Goal: Information Seeking & Learning: Learn about a topic

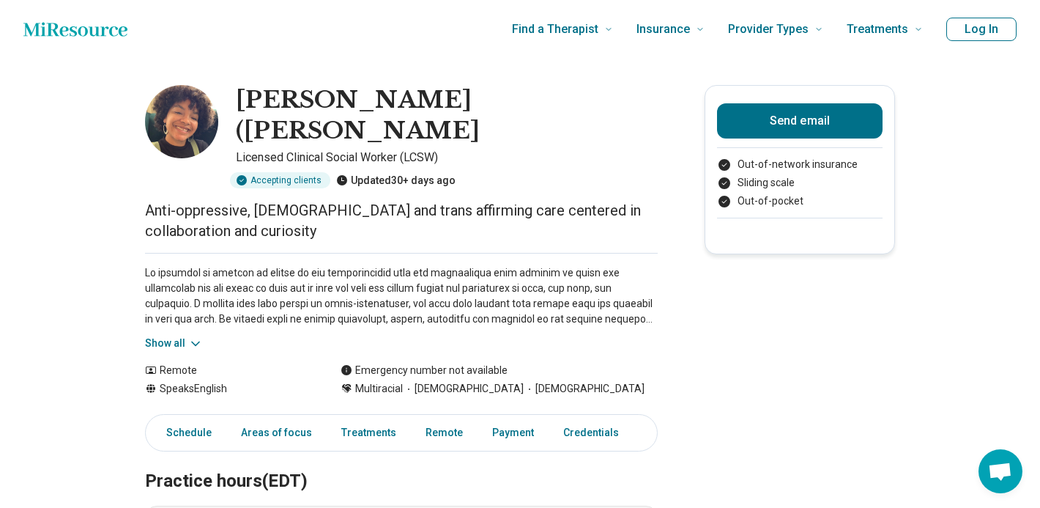
click at [196, 300] on div "Show all" at bounding box center [401, 302] width 513 height 98
click at [200, 336] on icon at bounding box center [195, 343] width 15 height 15
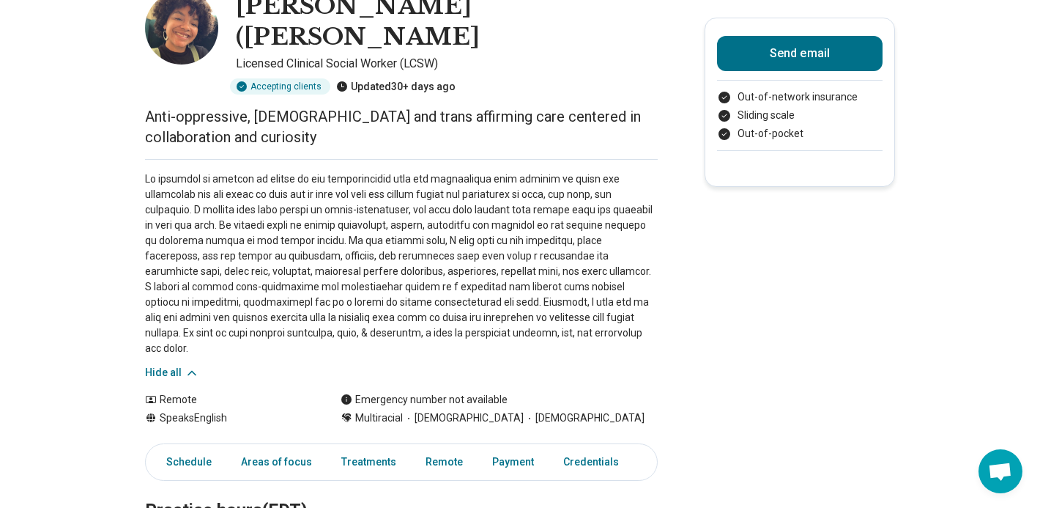
scroll to position [98, 0]
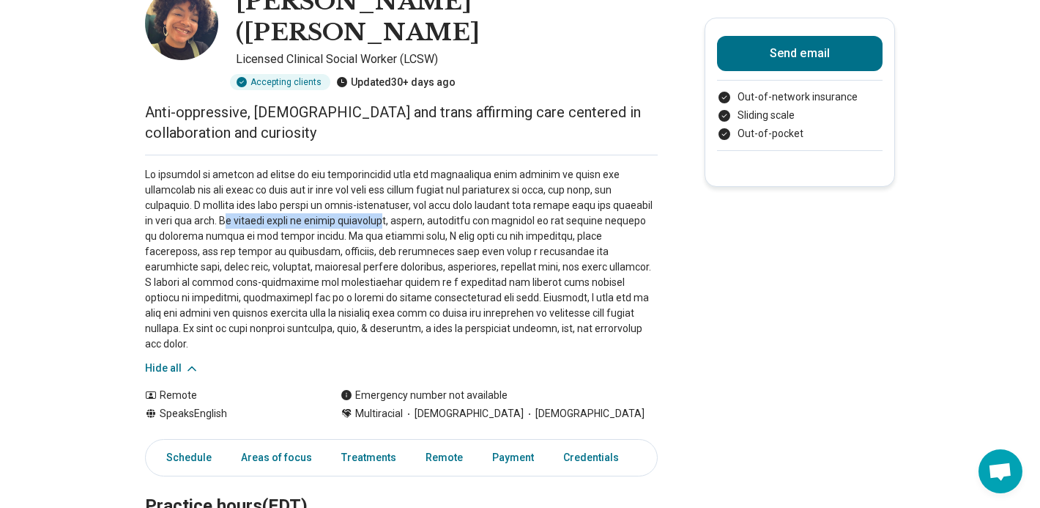
drag, startPoint x: 231, startPoint y: 189, endPoint x: 375, endPoint y: 193, distance: 144.4
click at [377, 193] on p at bounding box center [401, 259] width 513 height 185
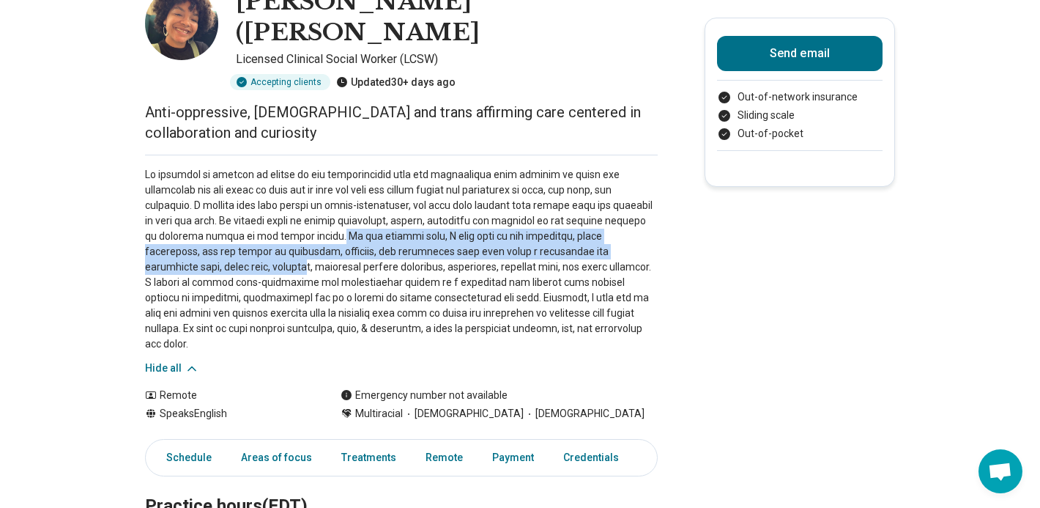
drag, startPoint x: 319, startPoint y: 206, endPoint x: 185, endPoint y: 234, distance: 137.7
click at [185, 234] on p at bounding box center [401, 259] width 513 height 185
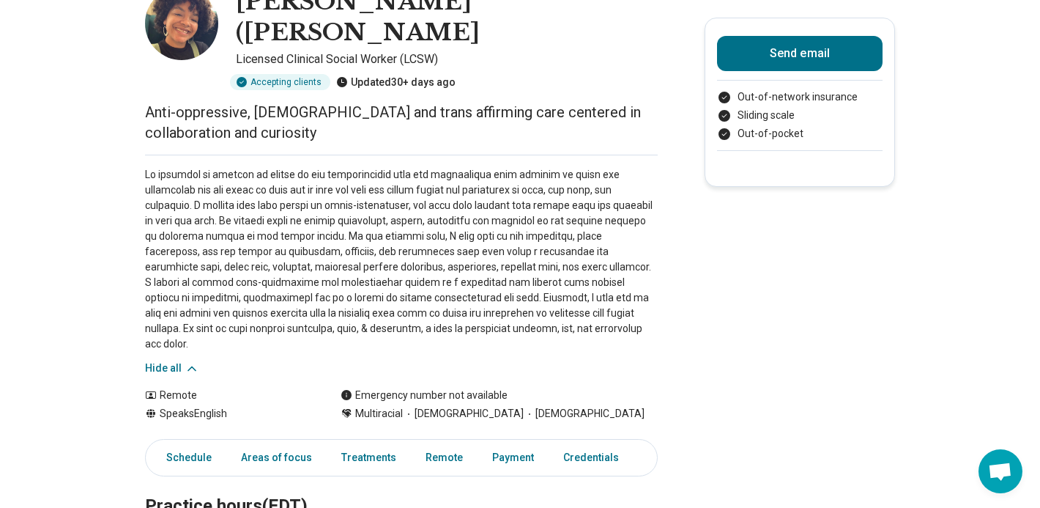
click at [198, 234] on p at bounding box center [401, 259] width 513 height 185
drag, startPoint x: 198, startPoint y: 234, endPoint x: 288, endPoint y: 234, distance: 90.1
click at [294, 234] on p at bounding box center [401, 259] width 513 height 185
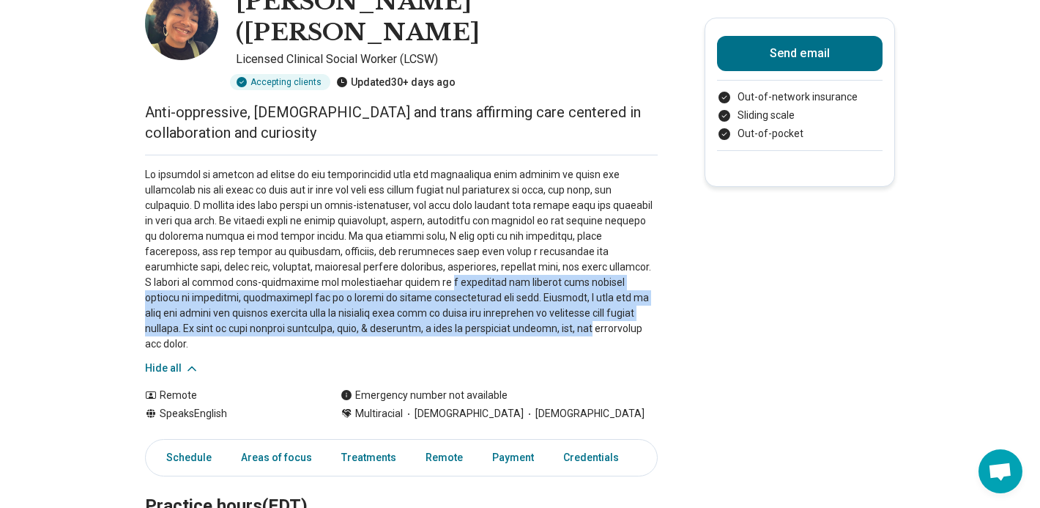
drag, startPoint x: 314, startPoint y: 252, endPoint x: 383, endPoint y: 304, distance: 86.3
click at [384, 304] on p at bounding box center [401, 259] width 513 height 185
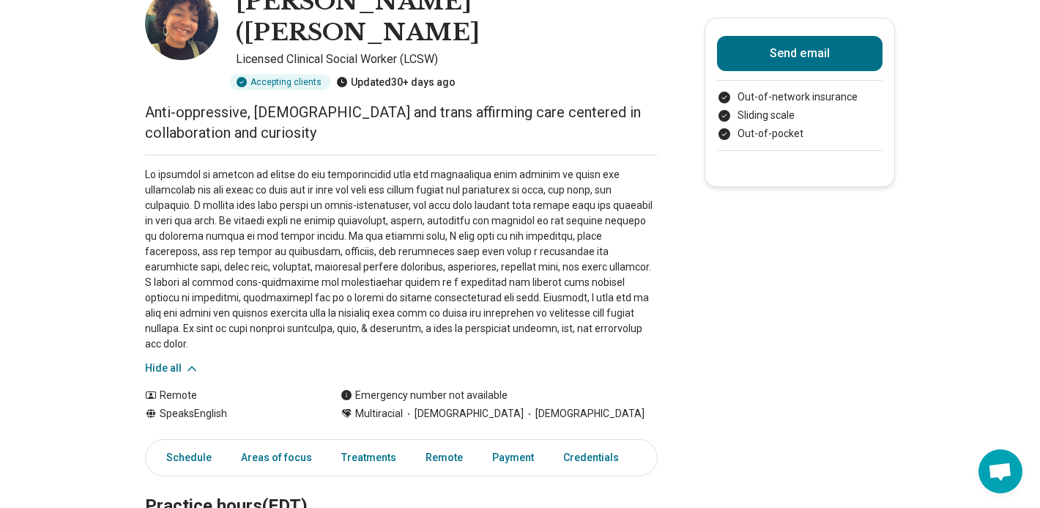
click at [482, 299] on p at bounding box center [401, 259] width 513 height 185
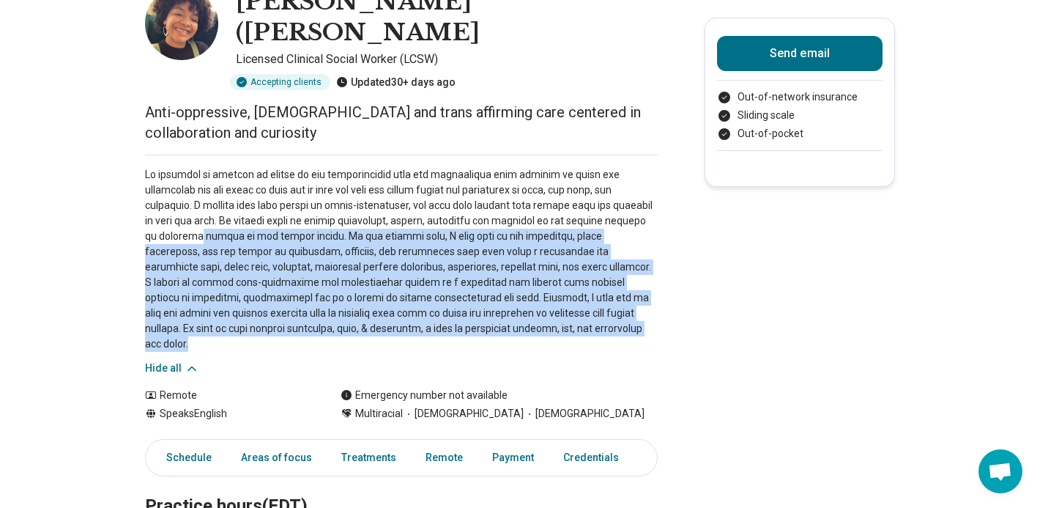
drag, startPoint x: 482, startPoint y: 299, endPoint x: 181, endPoint y: 207, distance: 314.8
click at [182, 209] on p at bounding box center [401, 259] width 513 height 185
click at [181, 207] on p at bounding box center [401, 259] width 513 height 185
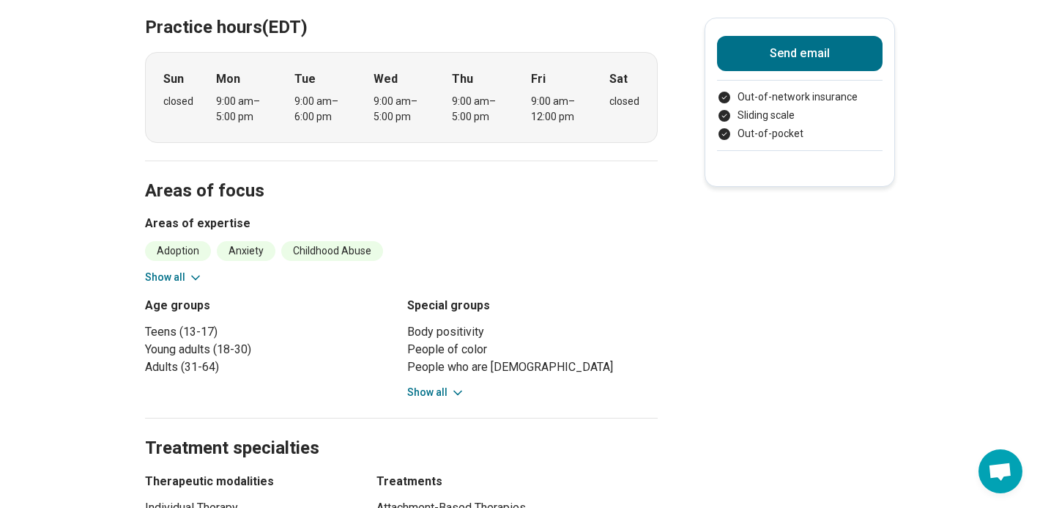
scroll to position [580, 0]
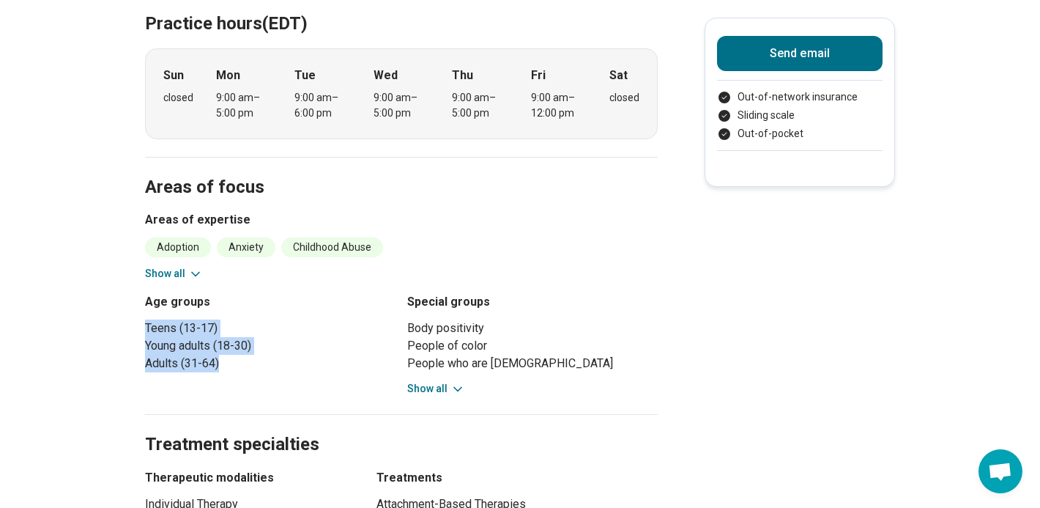
drag, startPoint x: 237, startPoint y: 326, endPoint x: 190, endPoint y: 274, distance: 70.5
click at [189, 293] on div "Age groups Teens (13-17) Young adults (18-30) Adults (31-64)" at bounding box center [270, 344] width 251 height 103
click at [454, 382] on icon at bounding box center [458, 389] width 15 height 15
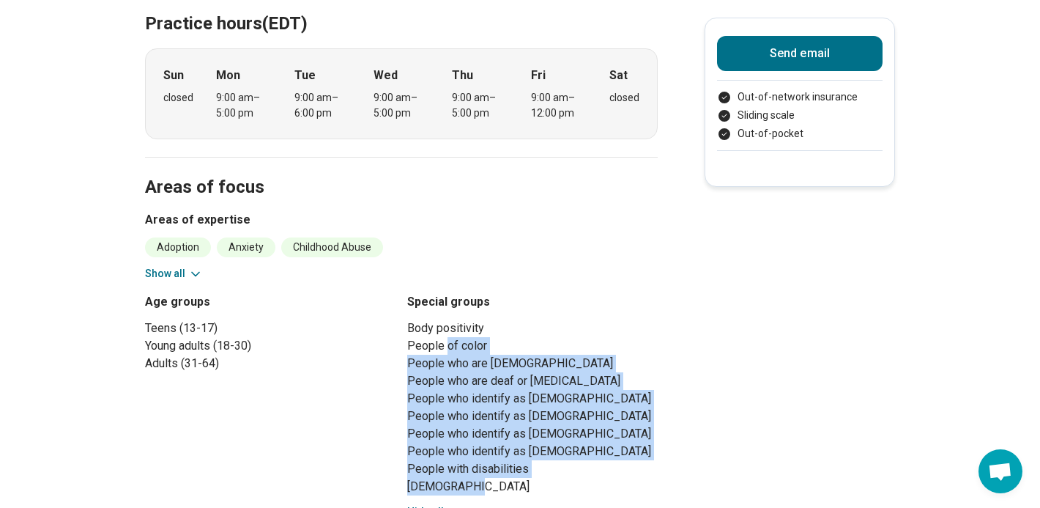
drag, startPoint x: 534, startPoint y: 440, endPoint x: 449, endPoint y: 301, distance: 163.1
click at [449, 319] on ul "Body positivity People of color People who are [DEMOGRAPHIC_DATA] People who ar…" at bounding box center [532, 407] width 251 height 176
click at [449, 337] on li "People of color" at bounding box center [532, 346] width 251 height 18
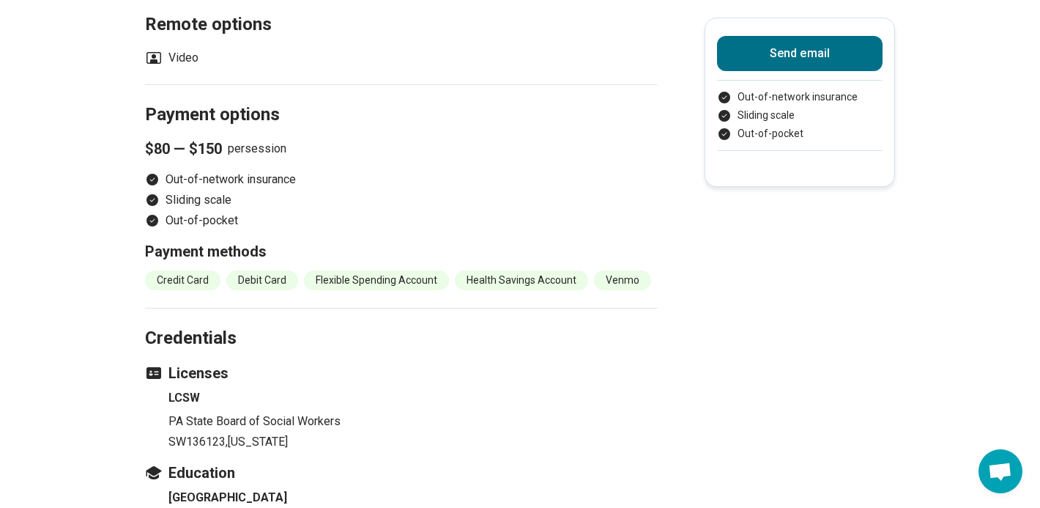
scroll to position [1295, 0]
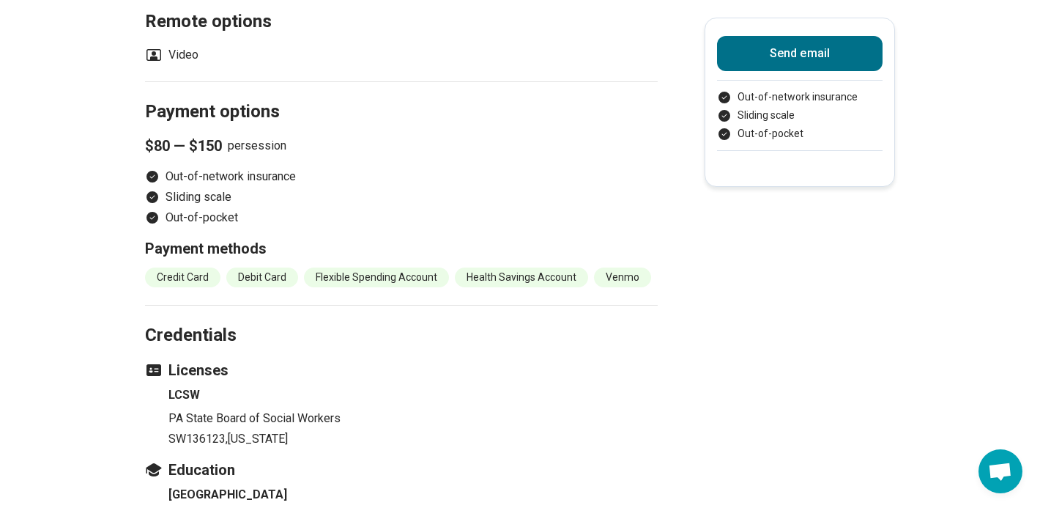
click at [211, 136] on span "$80 — $150" at bounding box center [183, 146] width 77 height 21
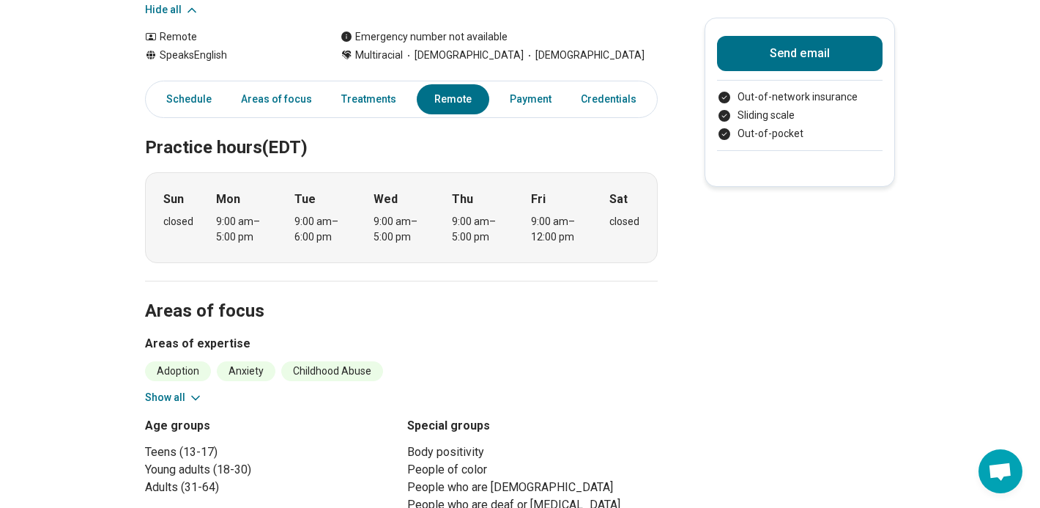
scroll to position [0, 0]
